Goal: Task Accomplishment & Management: Use online tool/utility

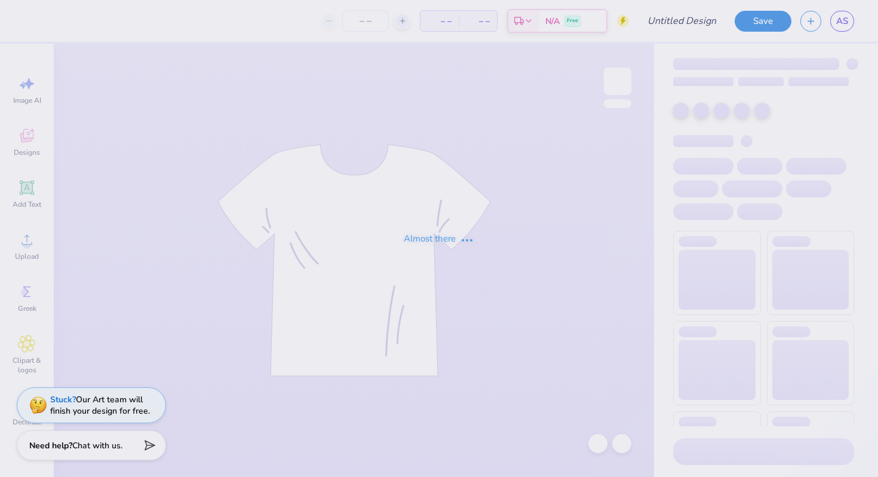
type input "ZBT [PERSON_NAME]"
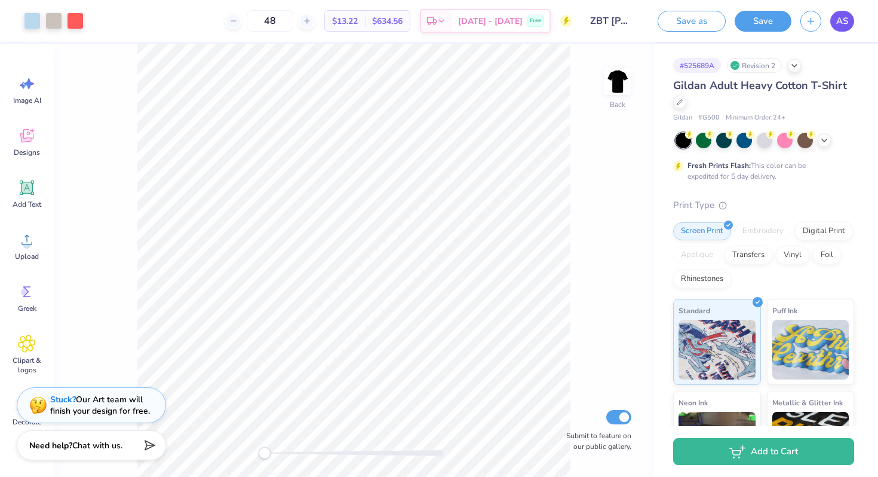
click at [841, 28] on link "AS" at bounding box center [842, 21] width 24 height 21
click at [767, 59] on div "Revision 2" at bounding box center [754, 65] width 55 height 15
click at [773, 68] on div "Revision 2" at bounding box center [754, 65] width 55 height 15
click at [791, 66] on icon at bounding box center [795, 65] width 10 height 10
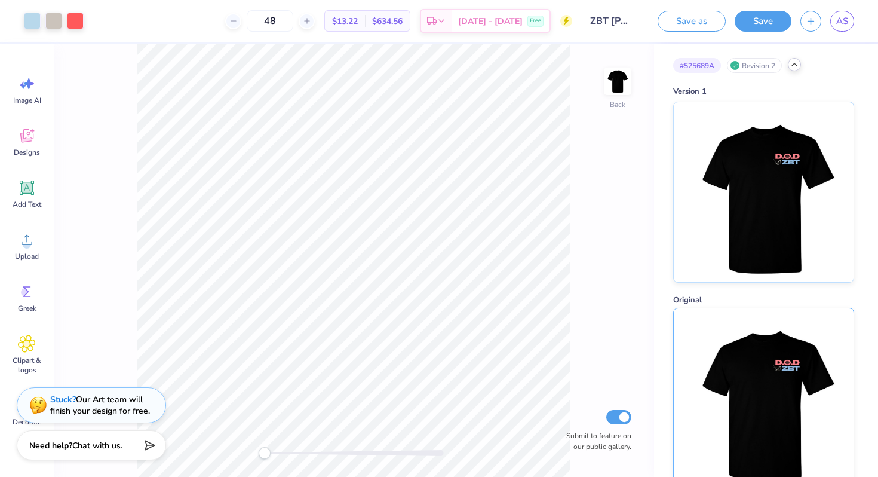
click at [727, 380] on img at bounding box center [763, 398] width 148 height 180
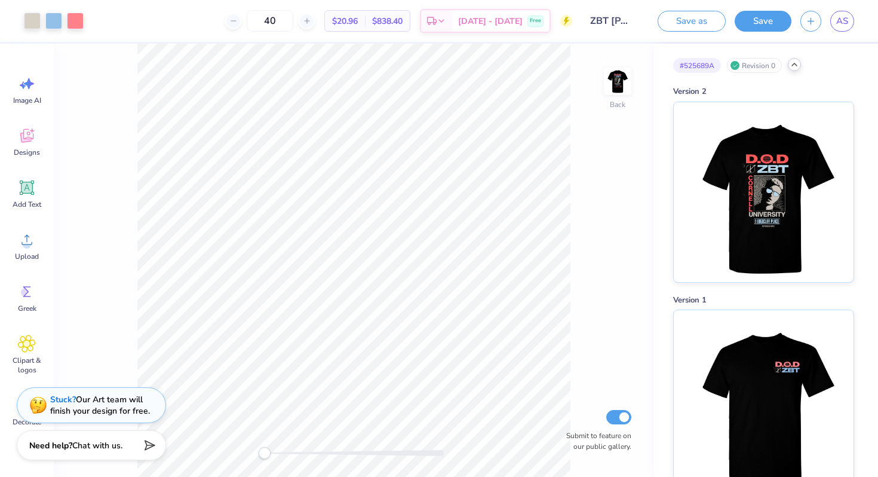
click at [796, 63] on polyline at bounding box center [794, 64] width 5 height 2
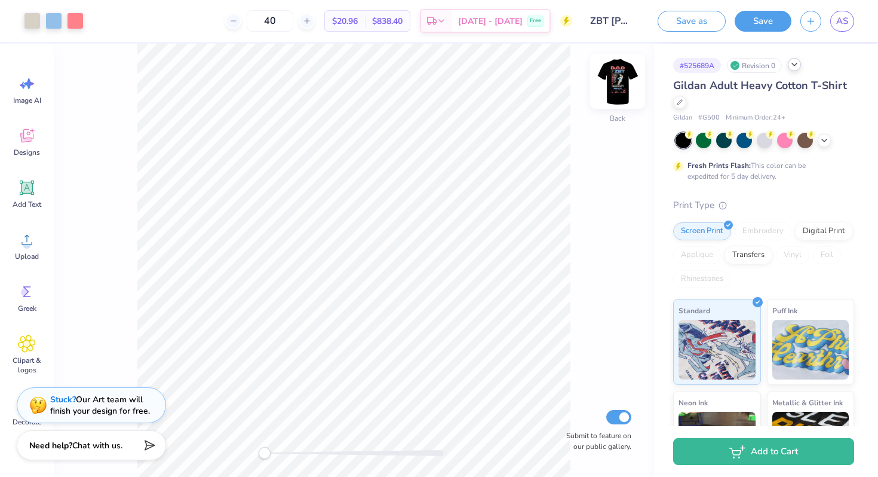
click at [620, 73] on img at bounding box center [618, 81] width 48 height 48
click at [792, 62] on icon at bounding box center [795, 65] width 10 height 10
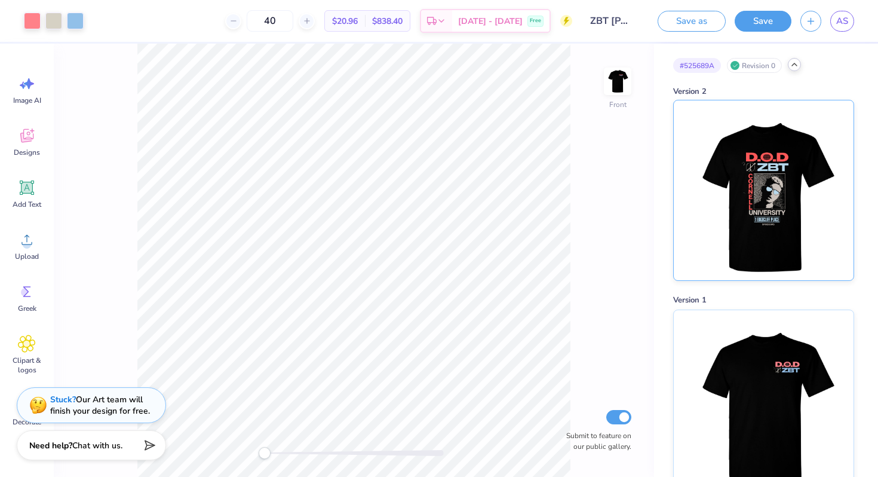
scroll to position [22, 0]
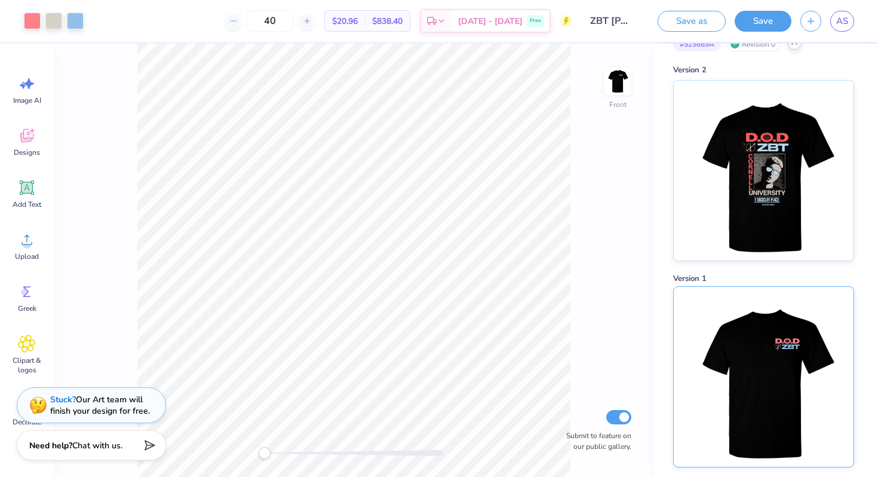
click at [728, 364] on img at bounding box center [763, 377] width 148 height 180
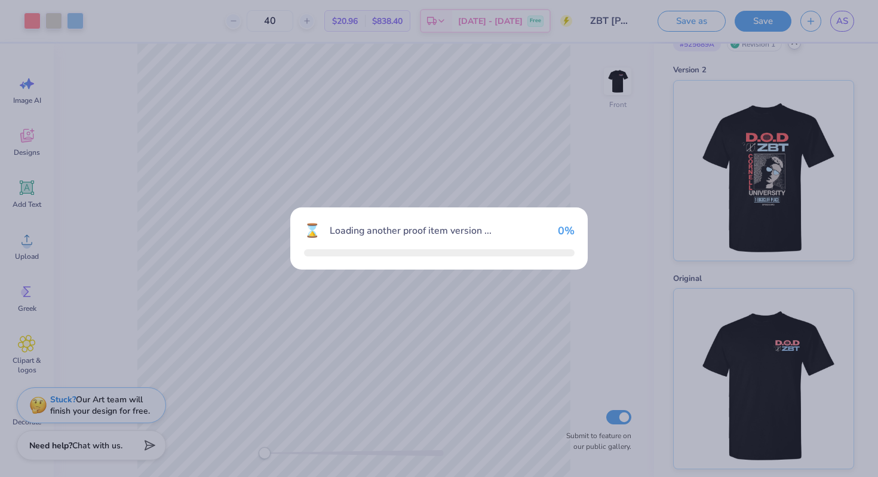
type input "48"
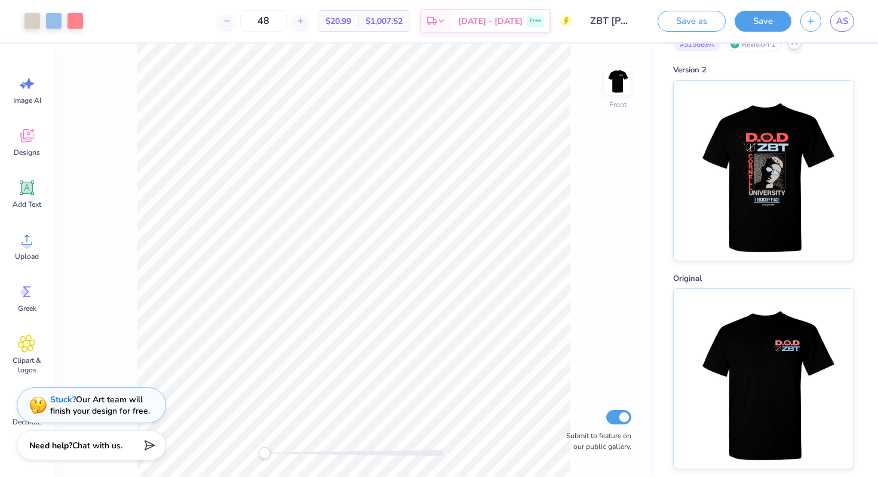
click at [799, 45] on icon at bounding box center [795, 43] width 10 height 10
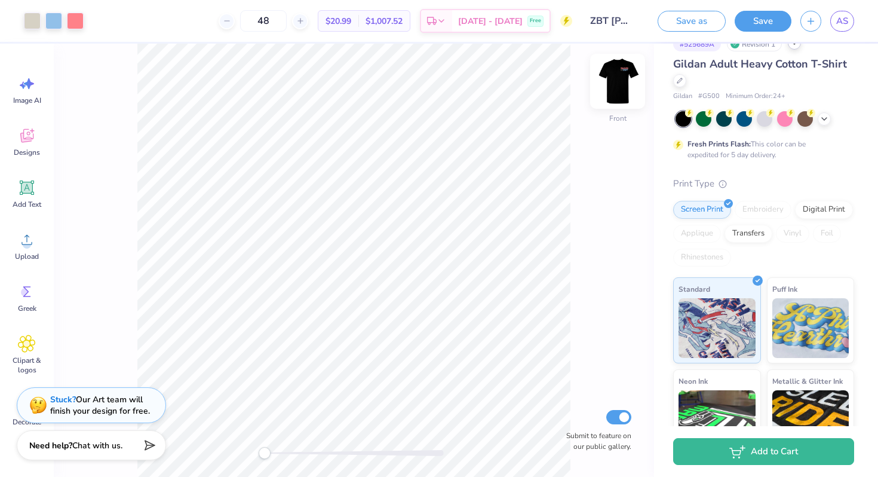
click at [621, 87] on img at bounding box center [618, 81] width 48 height 48
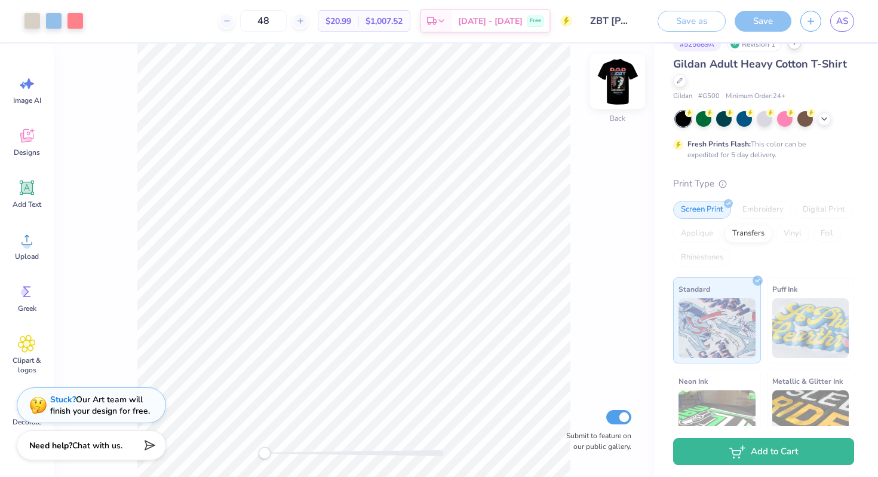
click at [621, 85] on img at bounding box center [618, 81] width 48 height 48
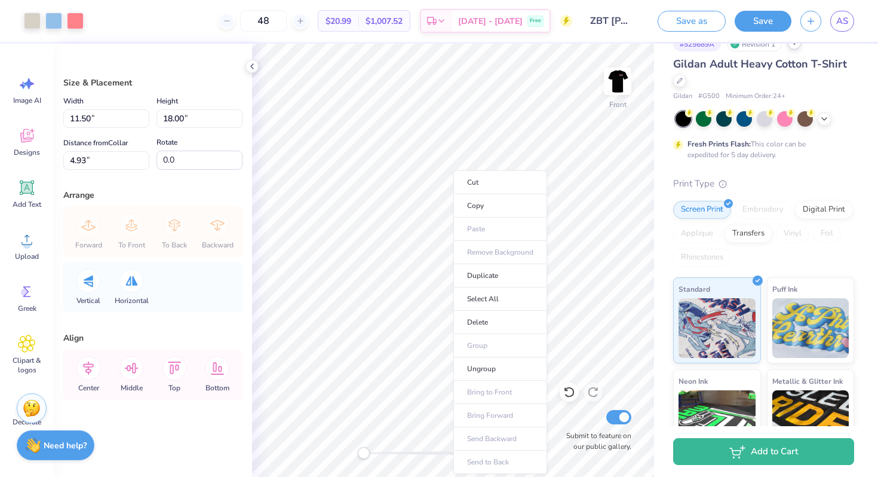
click at [94, 320] on div "Size & Placement Width 11.50 11.50 " Height 18.00 18.00 " Distance from Collar …" at bounding box center [153, 260] width 198 height 433
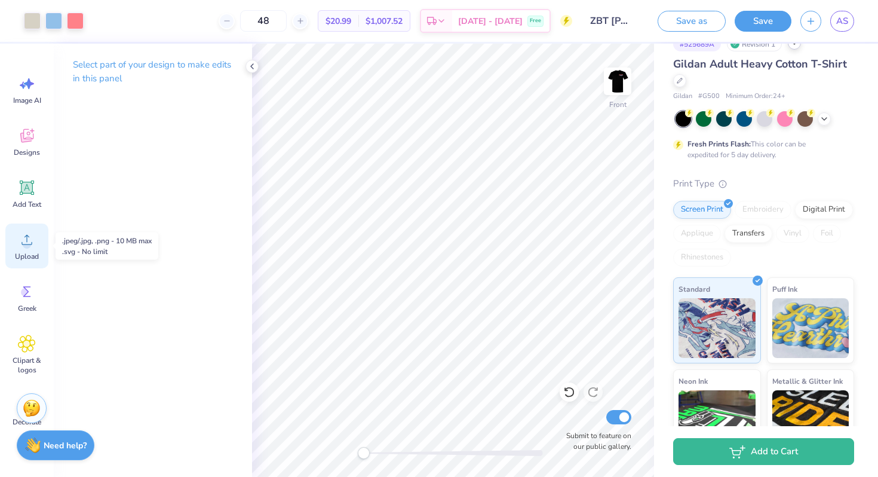
click at [28, 240] on icon at bounding box center [27, 240] width 18 height 18
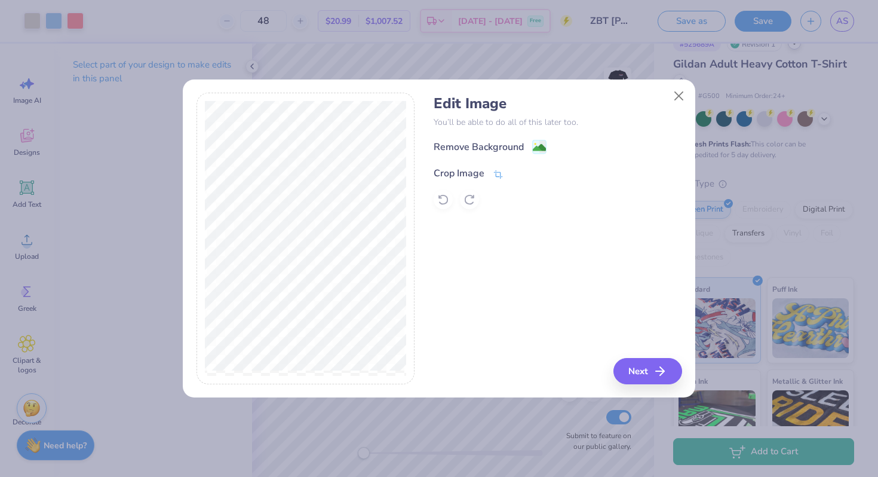
click at [482, 172] on div "Crop Image" at bounding box center [459, 173] width 51 height 14
click at [516, 169] on icon at bounding box center [518, 171] width 7 height 7
click at [544, 142] on image at bounding box center [539, 148] width 13 height 13
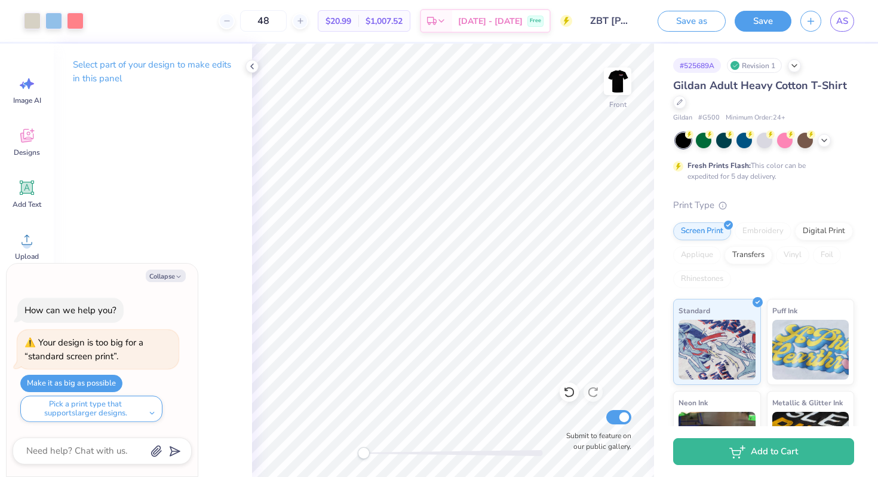
scroll to position [22, 0]
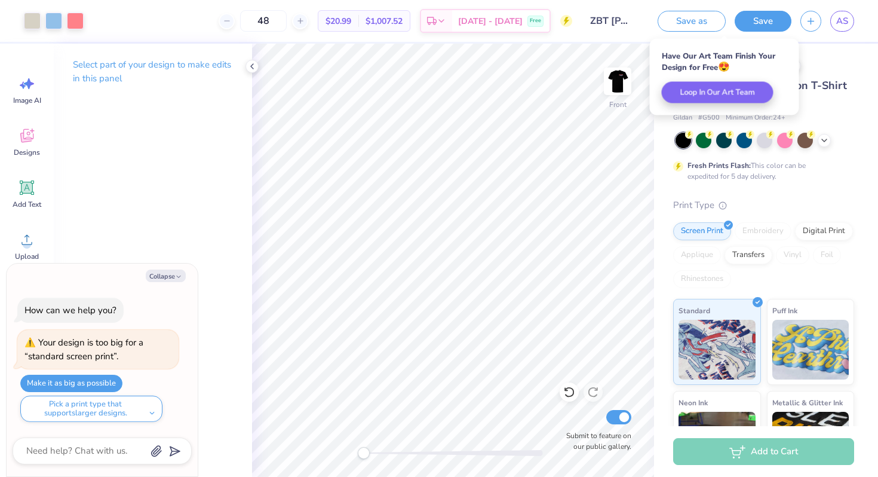
scroll to position [22, 0]
